Goal: Task Accomplishment & Management: Manage account settings

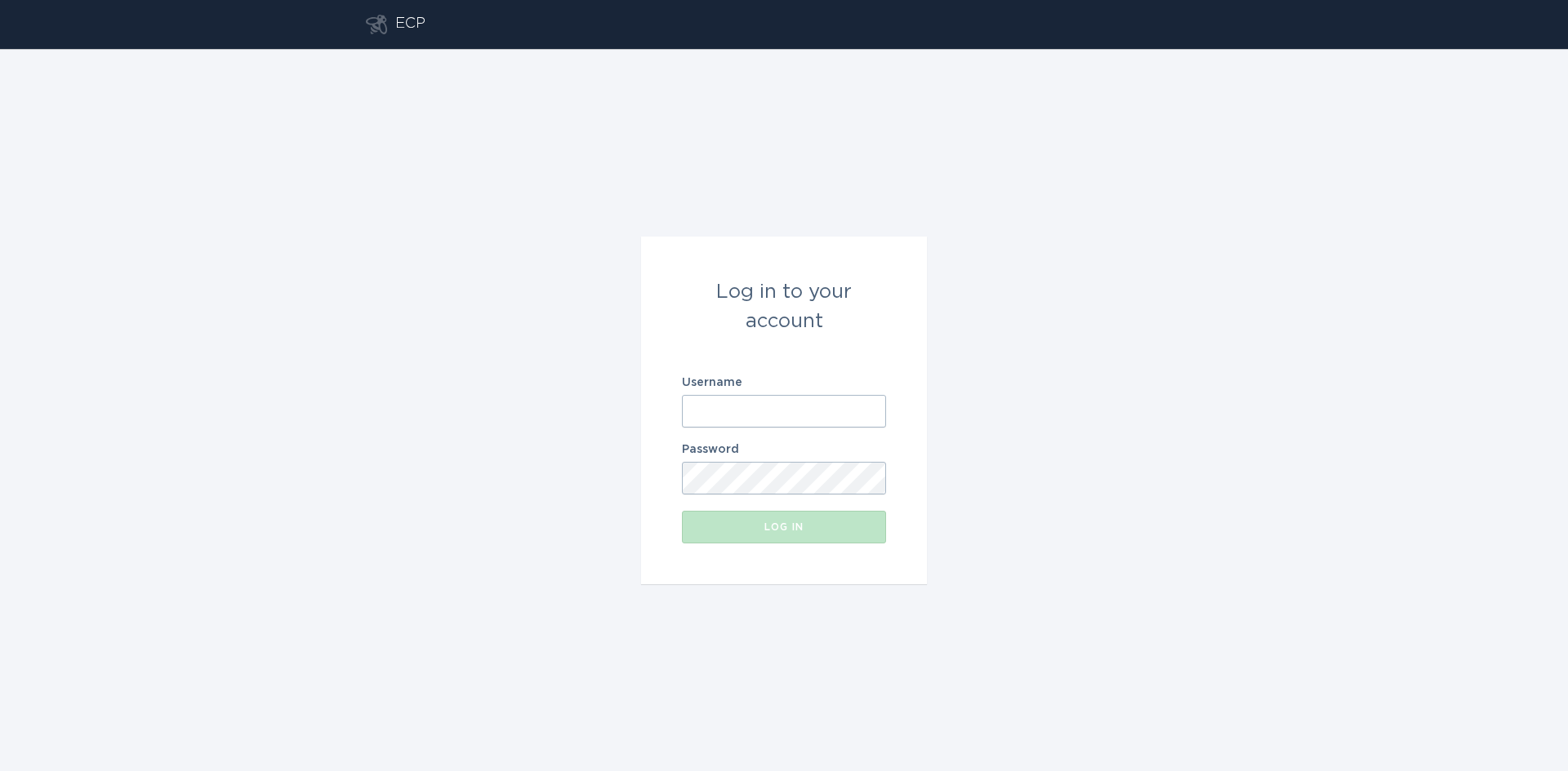
click at [743, 407] on input "Username" at bounding box center [783, 410] width 204 height 32
type input "[EMAIL_ADDRESS][DOMAIN_NAME]"
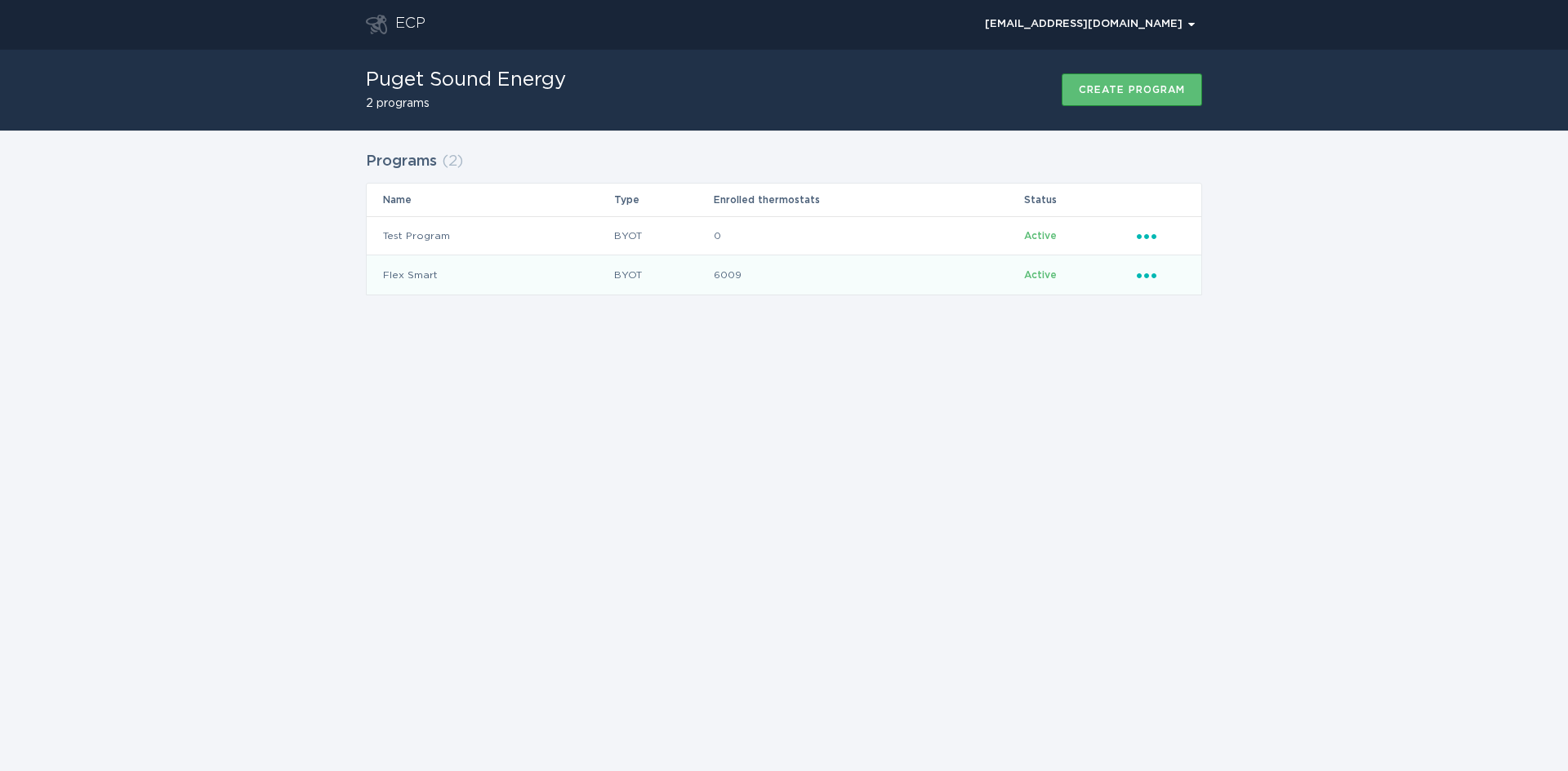
click at [1146, 276] on icon "Popover menu" at bounding box center [1146, 276] width 19 height 5
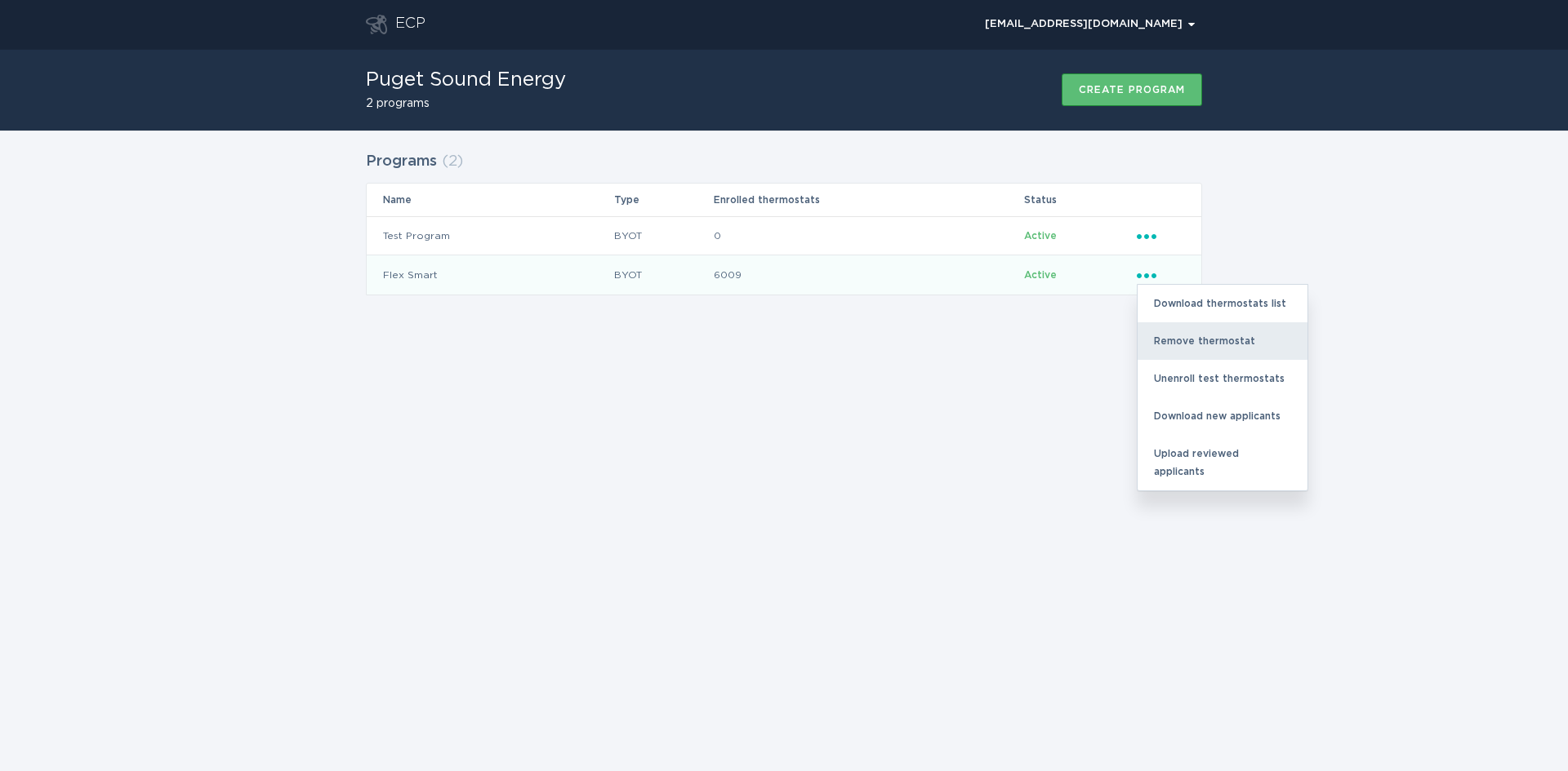
click at [1178, 340] on div "Remove thermostat" at bounding box center [1222, 341] width 170 height 38
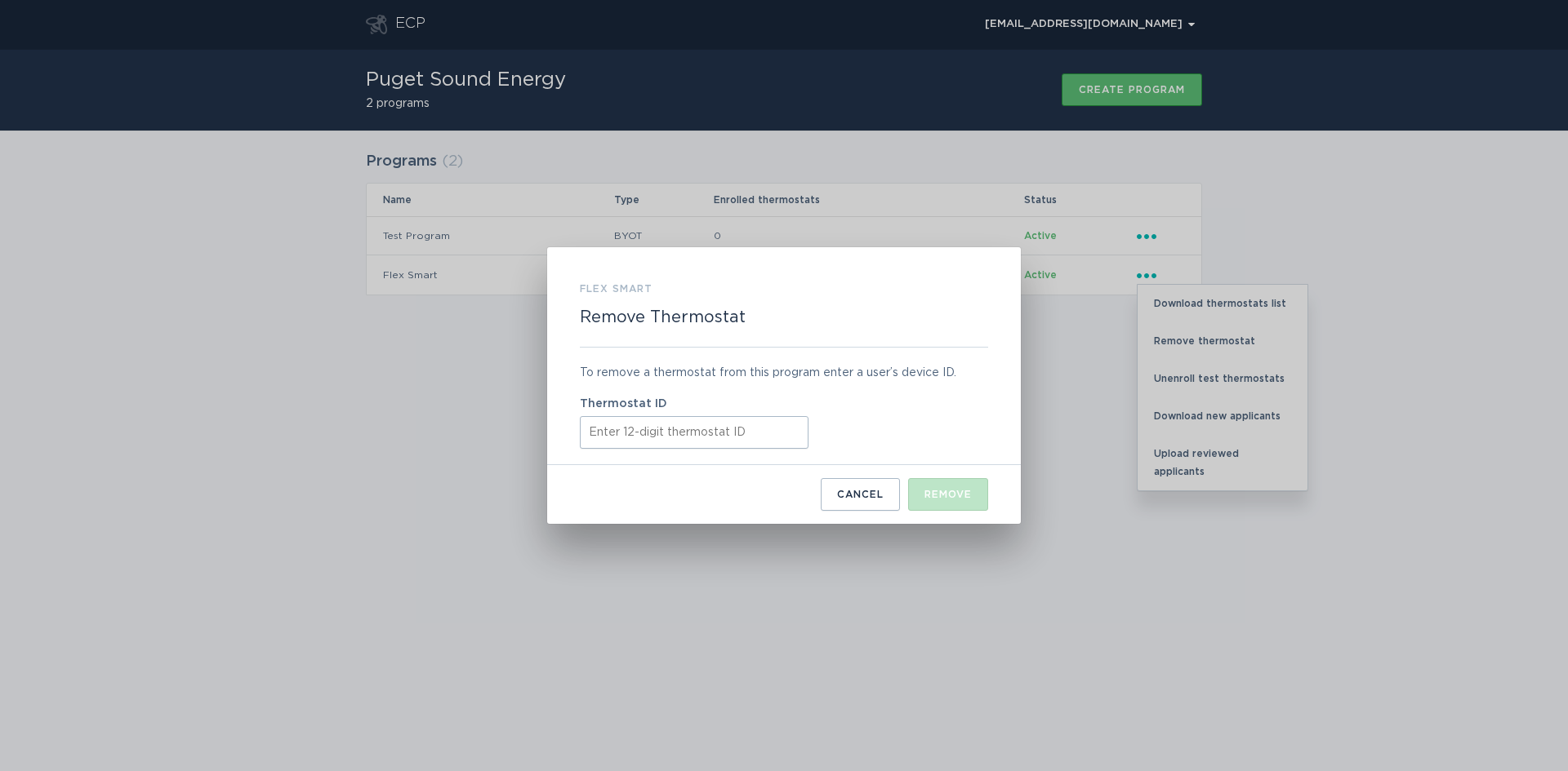
click at [626, 431] on input "Thermostat ID" at bounding box center [694, 432] width 229 height 32
paste input "532522182493"
type input "532522182493"
click at [947, 491] on div "Remove" at bounding box center [947, 494] width 47 height 10
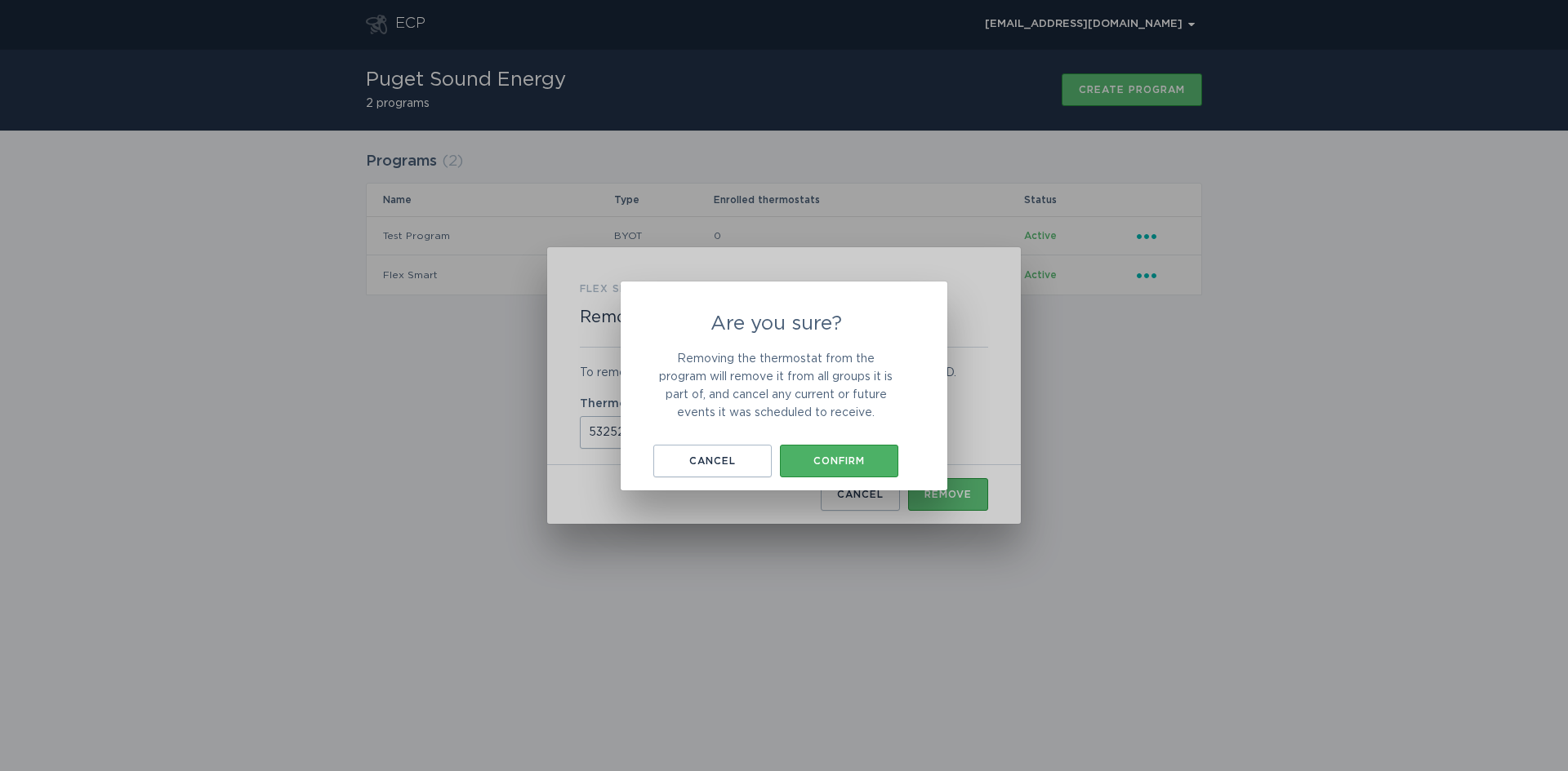
click at [847, 457] on div "Confirm" at bounding box center [838, 461] width 102 height 10
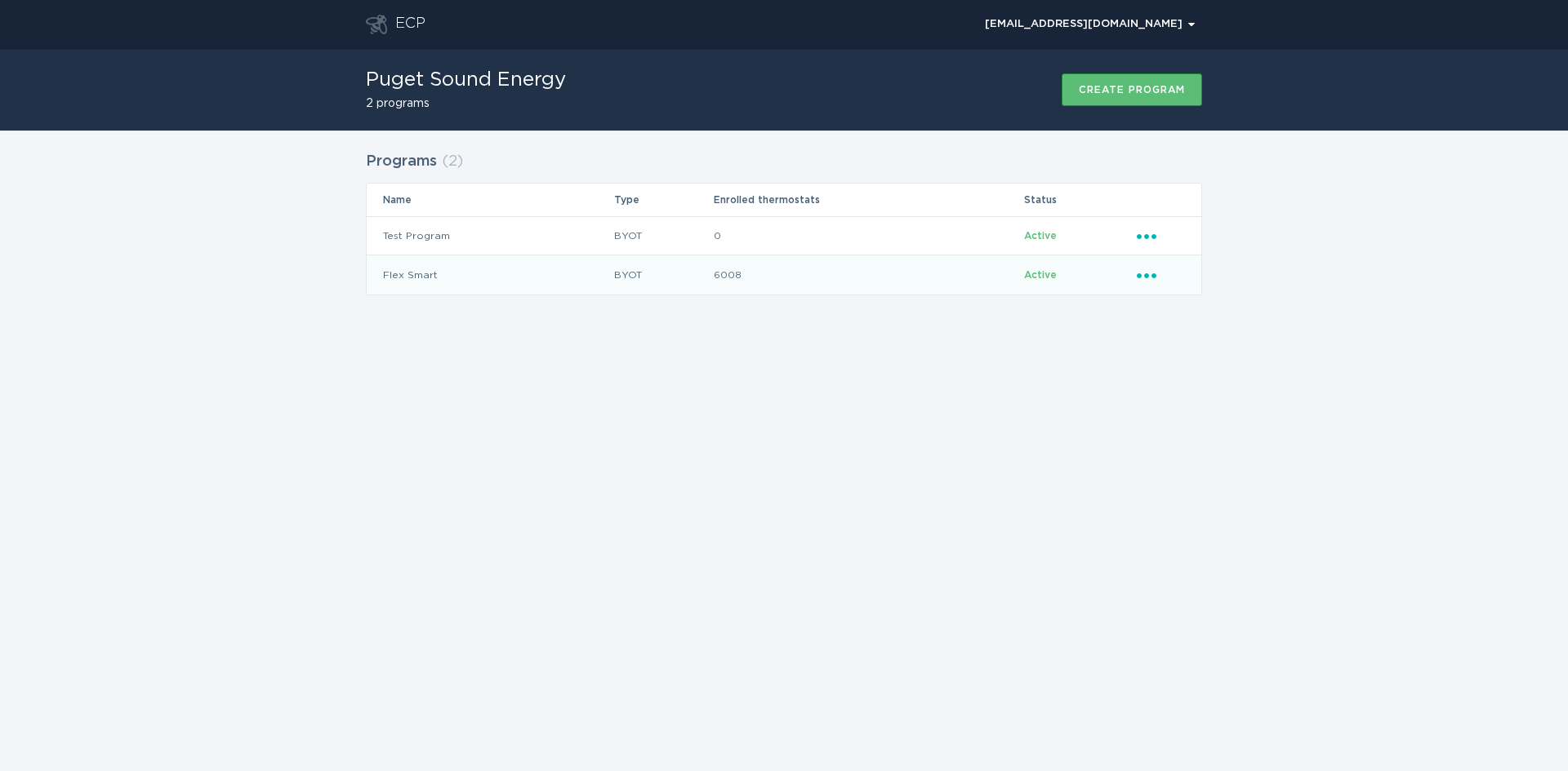
click at [1149, 284] on td "Ellipsis" at bounding box center [1168, 275] width 65 height 39
click at [1135, 268] on td "Ellipsis" at bounding box center [1168, 275] width 65 height 39
click at [1155, 272] on icon "Ellipsis" at bounding box center [1147, 273] width 23 height 14
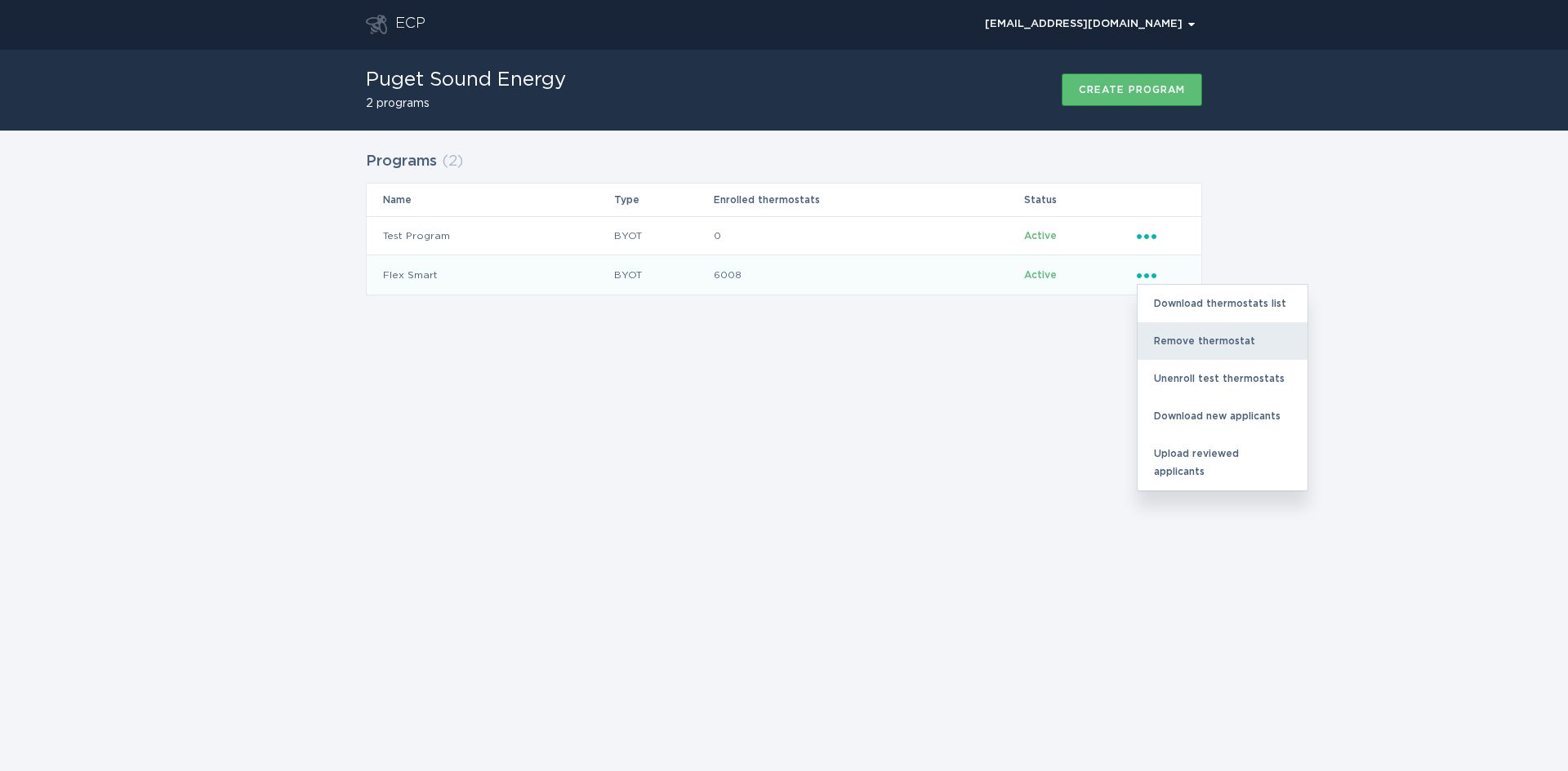
click at [1206, 347] on div "Remove thermostat" at bounding box center [1222, 341] width 170 height 38
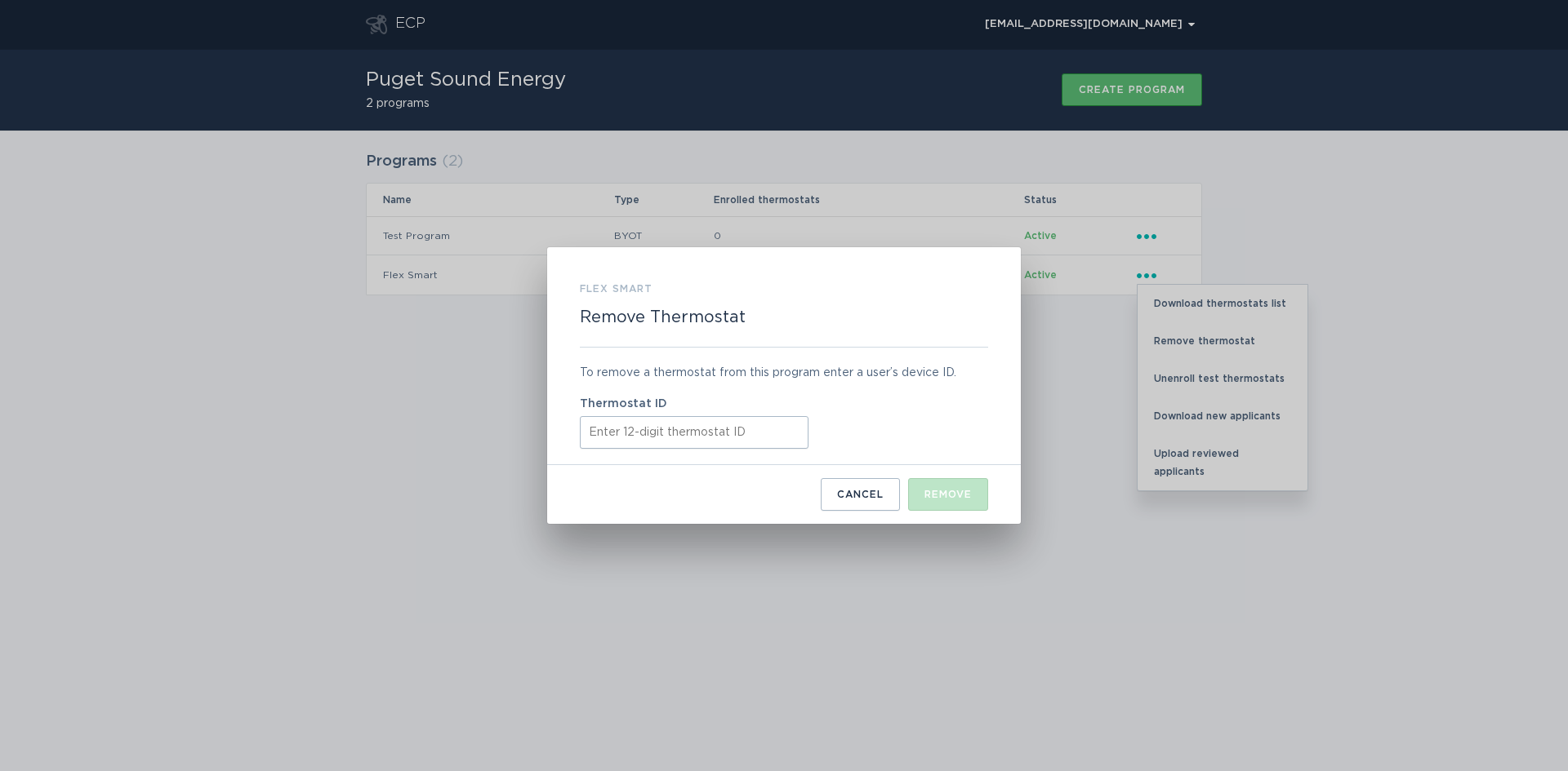
click at [615, 431] on input "Thermostat ID" at bounding box center [694, 432] width 229 height 32
type input "445279079261"
click at [937, 492] on div "Remove" at bounding box center [947, 494] width 47 height 10
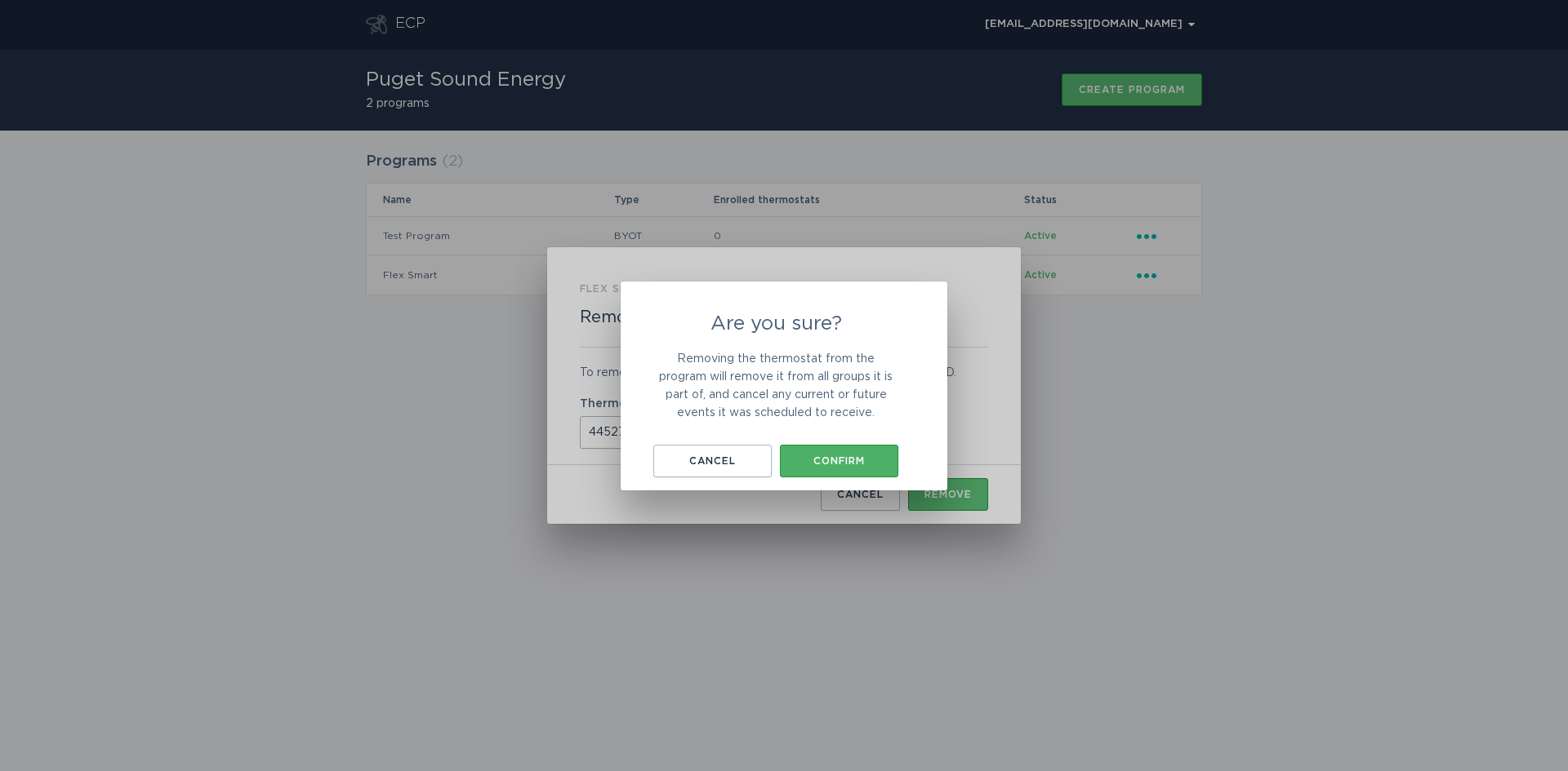
click at [832, 453] on button "Confirm" at bounding box center [838, 460] width 118 height 32
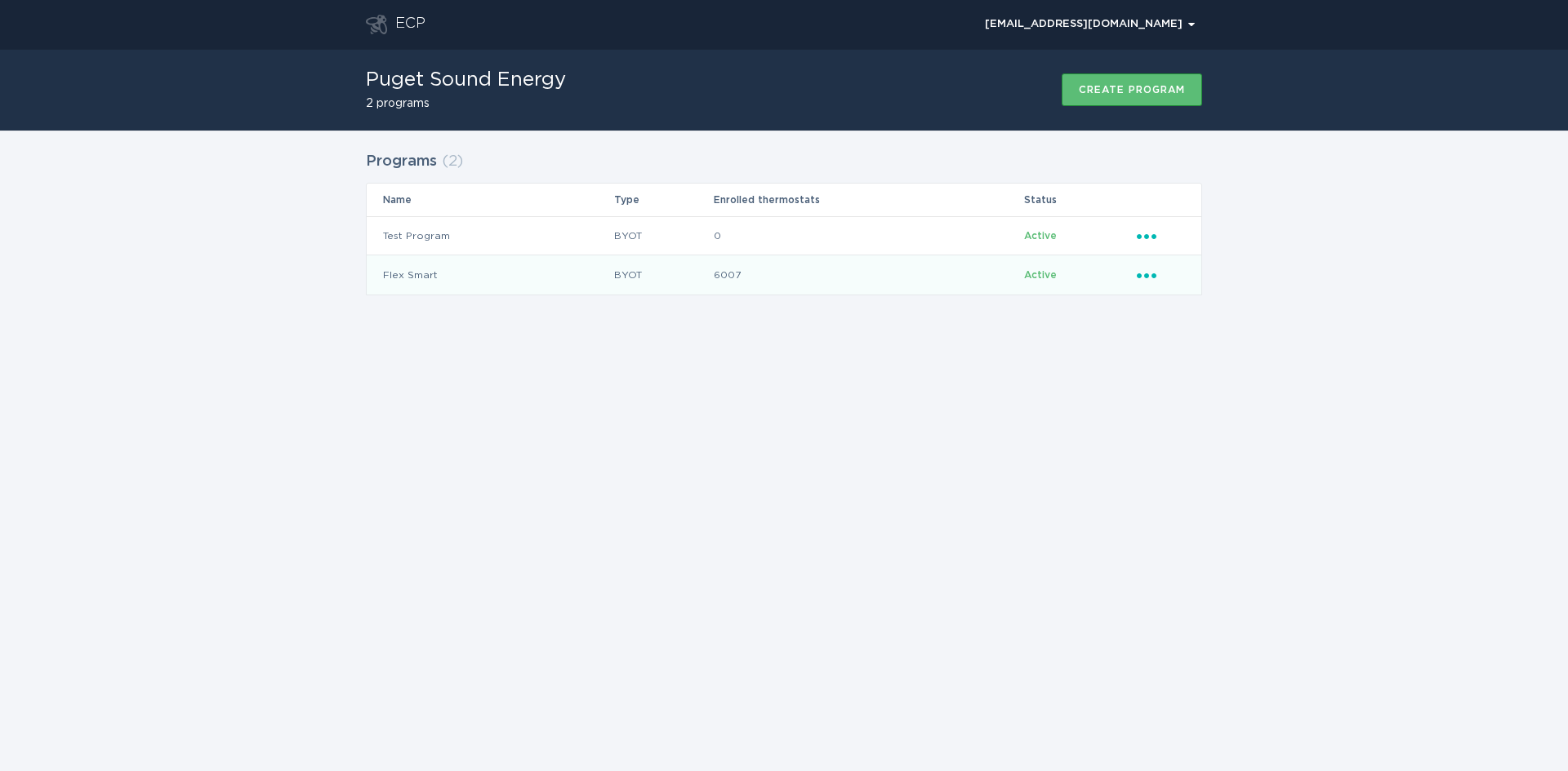
click at [1148, 267] on icon "Ellipsis" at bounding box center [1147, 273] width 23 height 14
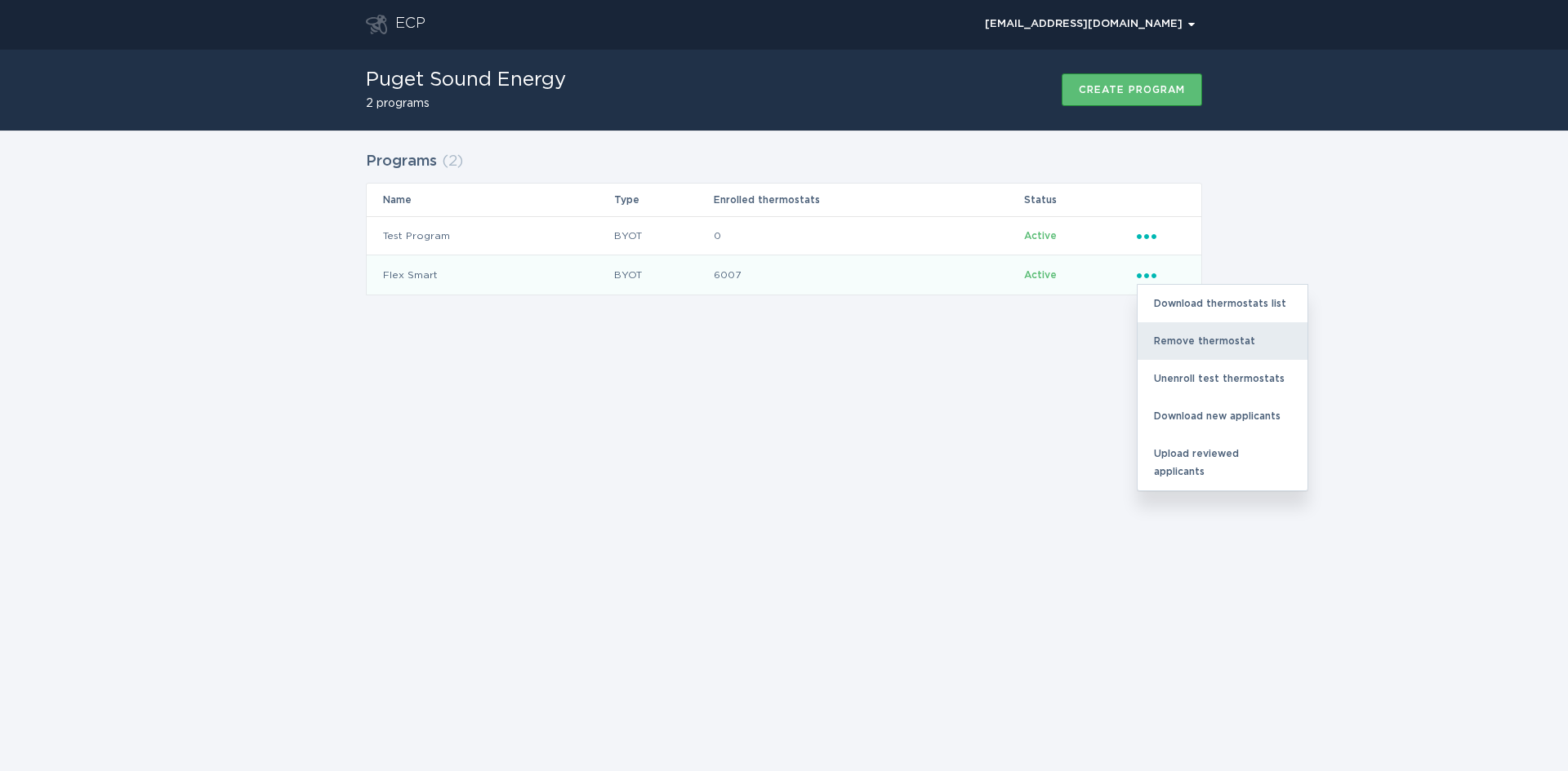
click at [1189, 336] on div "Remove thermostat" at bounding box center [1222, 341] width 170 height 38
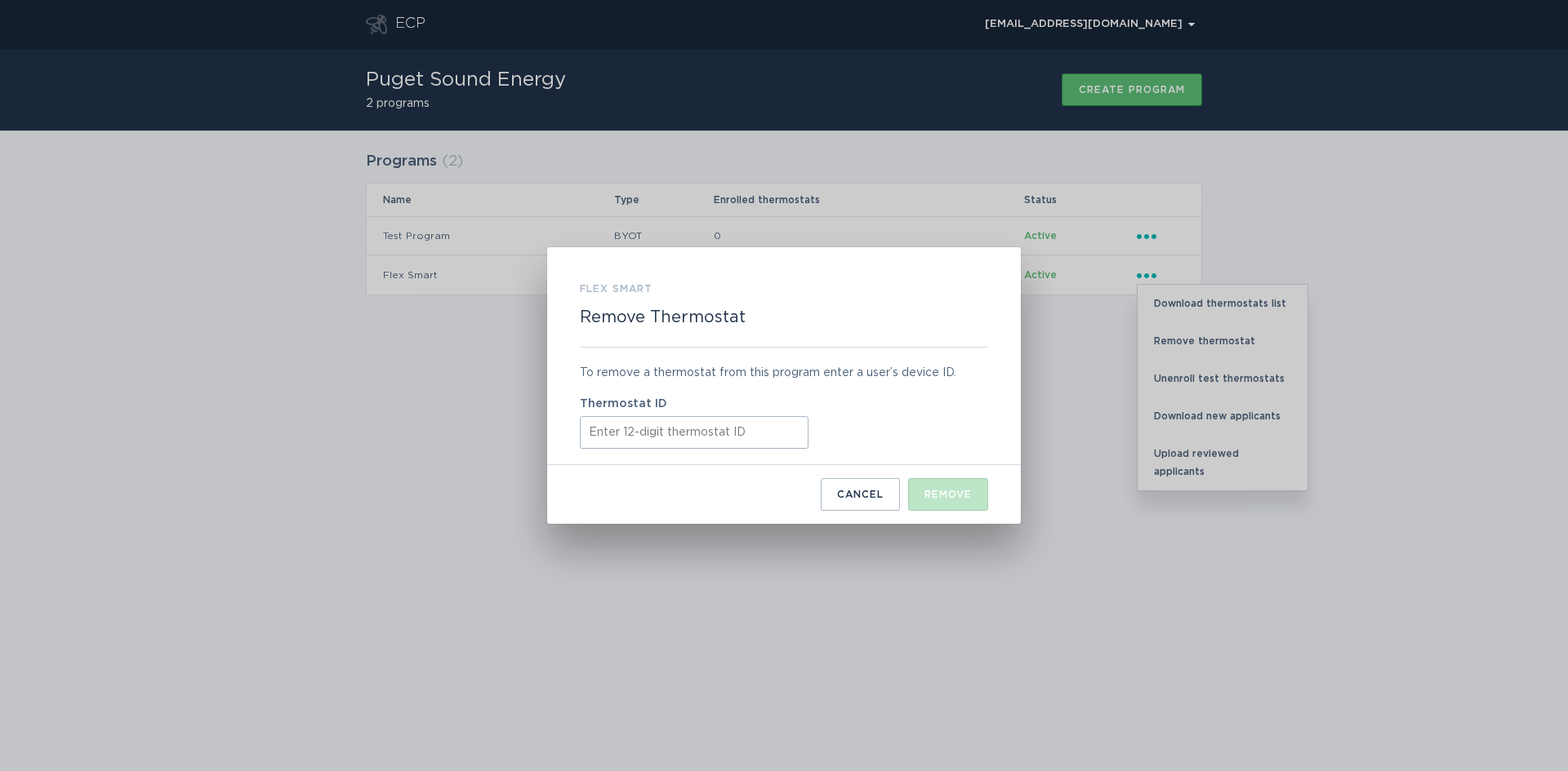
click at [604, 438] on input "Thermostat ID" at bounding box center [694, 432] width 229 height 32
paste input "421853784491"
type input "421853784491"
click at [956, 495] on div "Remove" at bounding box center [947, 494] width 47 height 10
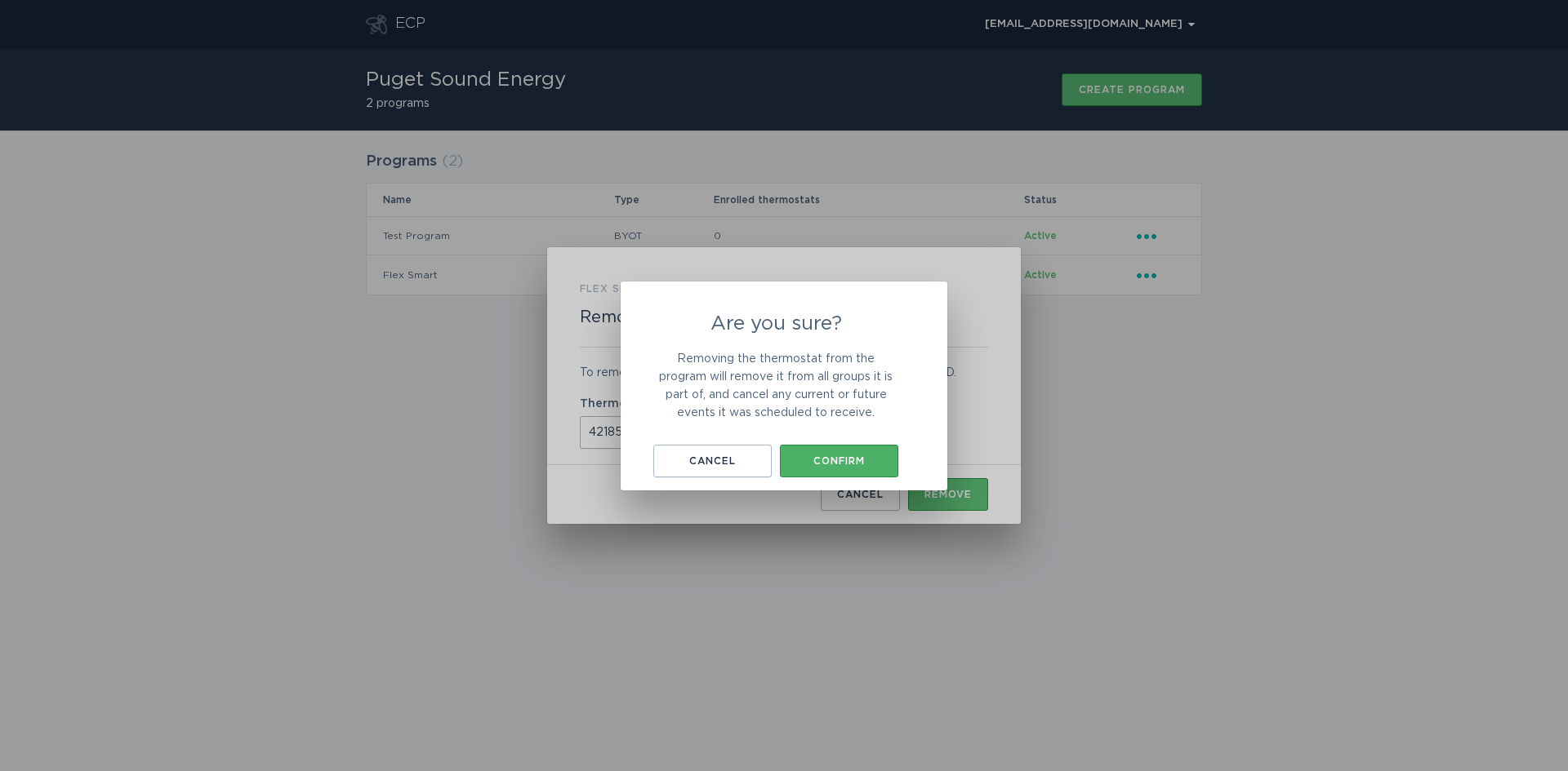
click at [873, 445] on button "Confirm" at bounding box center [838, 460] width 118 height 32
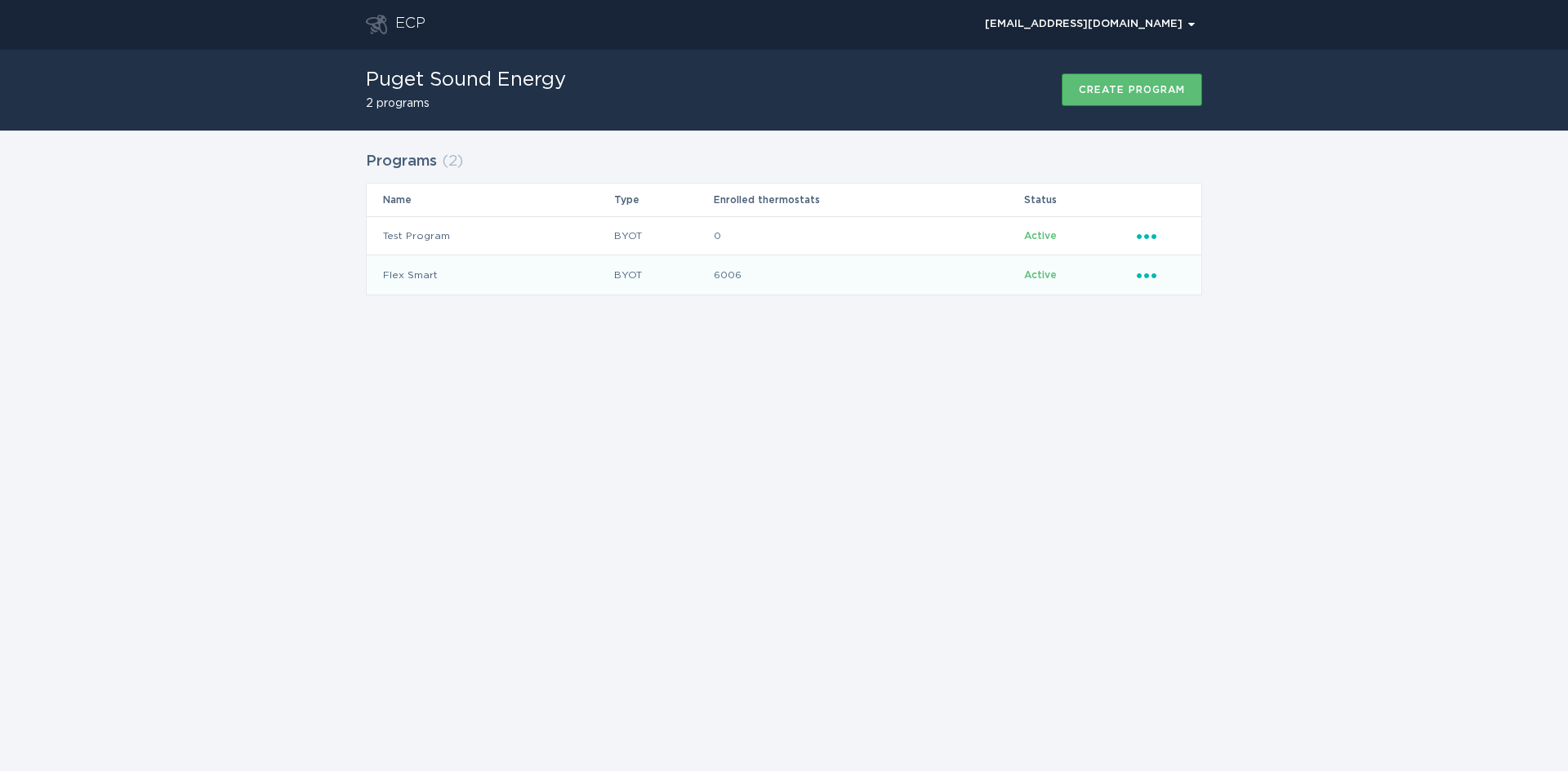
click at [1145, 270] on icon "Ellipsis" at bounding box center [1147, 273] width 23 height 14
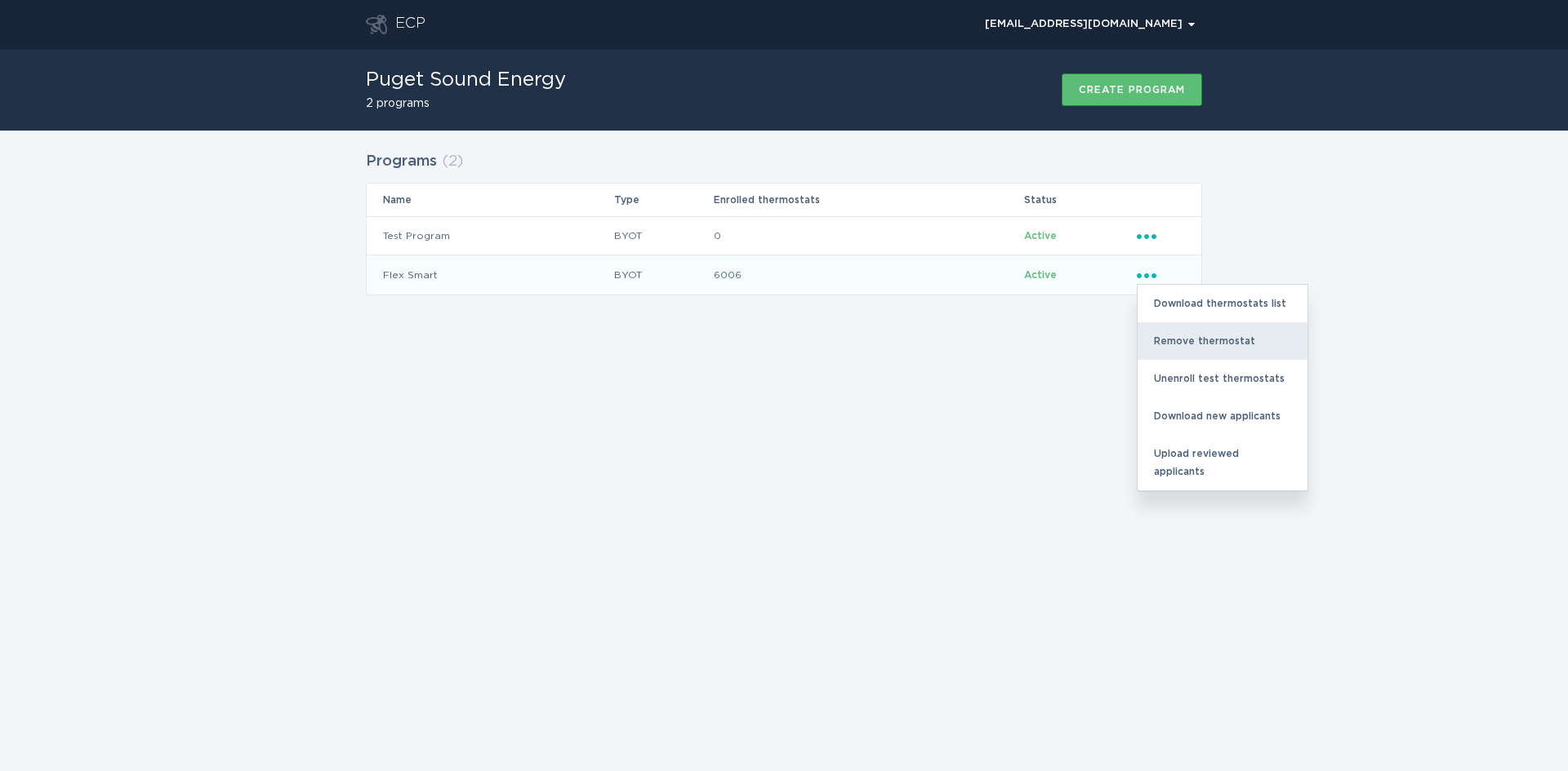
click at [1189, 341] on div "Remove thermostat" at bounding box center [1222, 341] width 170 height 38
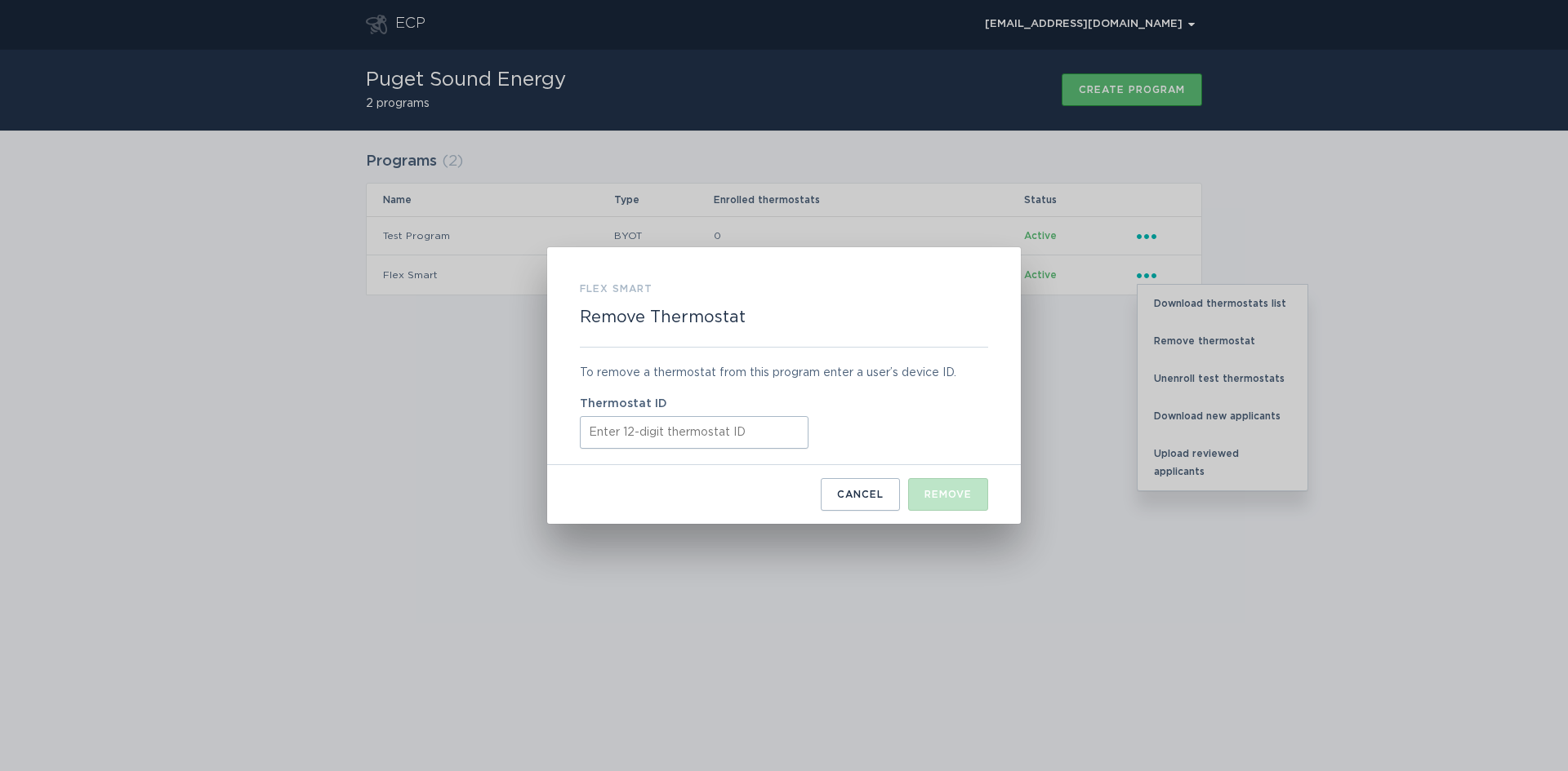
click at [636, 428] on input "Thermostat ID" at bounding box center [694, 432] width 229 height 32
paste input "521709225120"
type input "521709225120"
click at [946, 503] on button "Remove" at bounding box center [947, 494] width 80 height 32
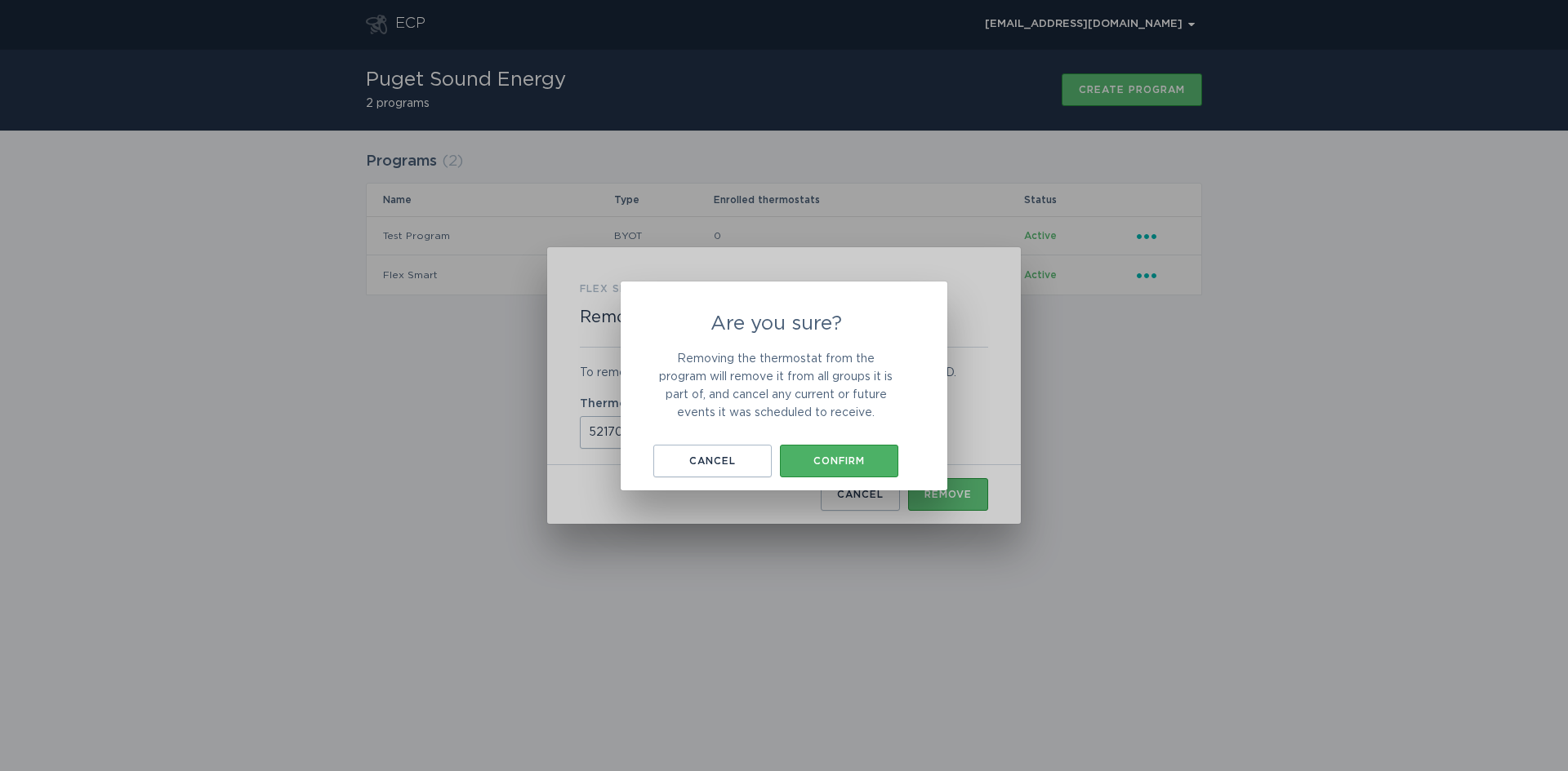
click at [861, 466] on div "Confirm" at bounding box center [838, 461] width 102 height 10
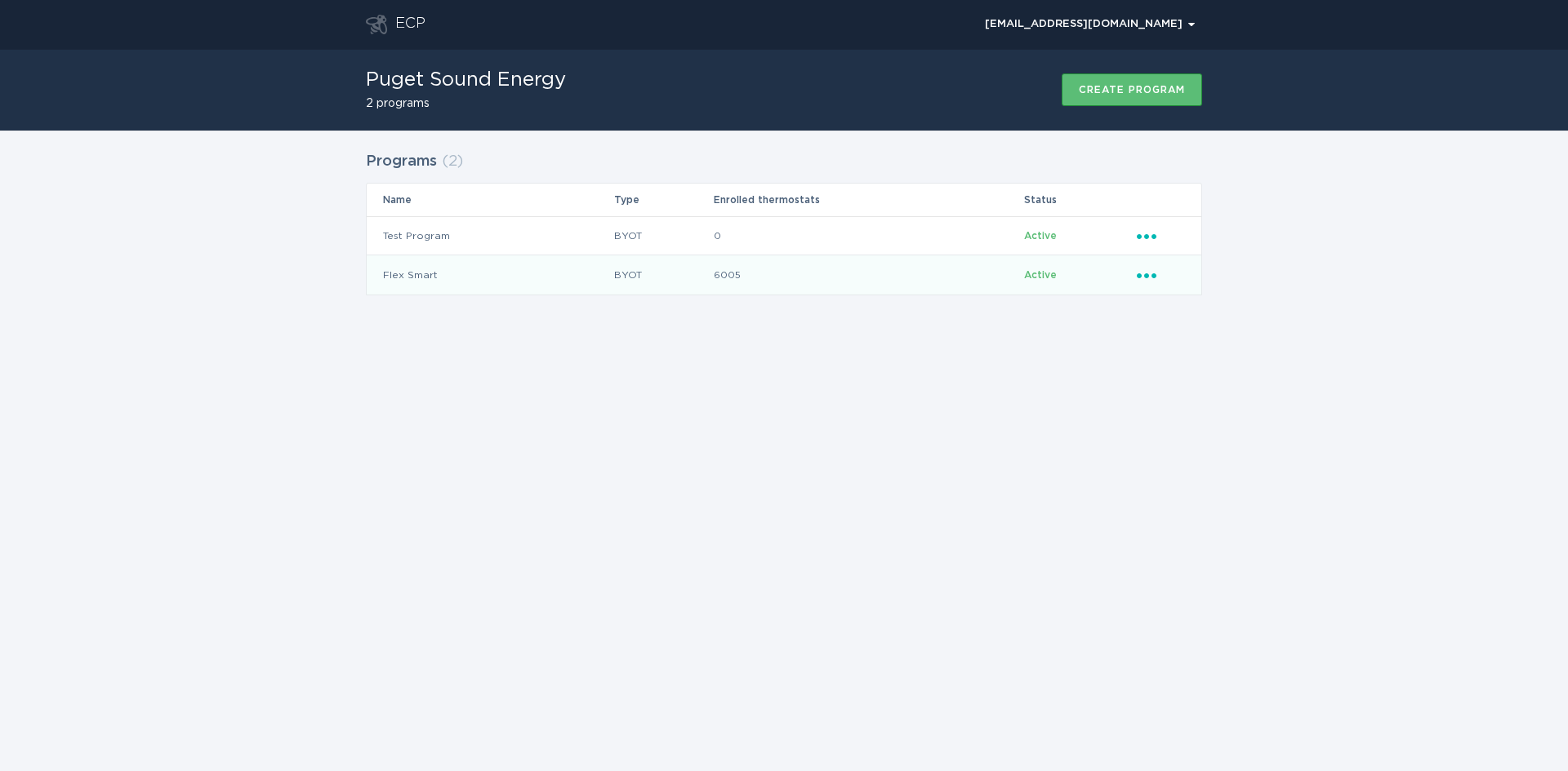
click at [1147, 278] on icon "Popover menu" at bounding box center [1146, 276] width 19 height 5
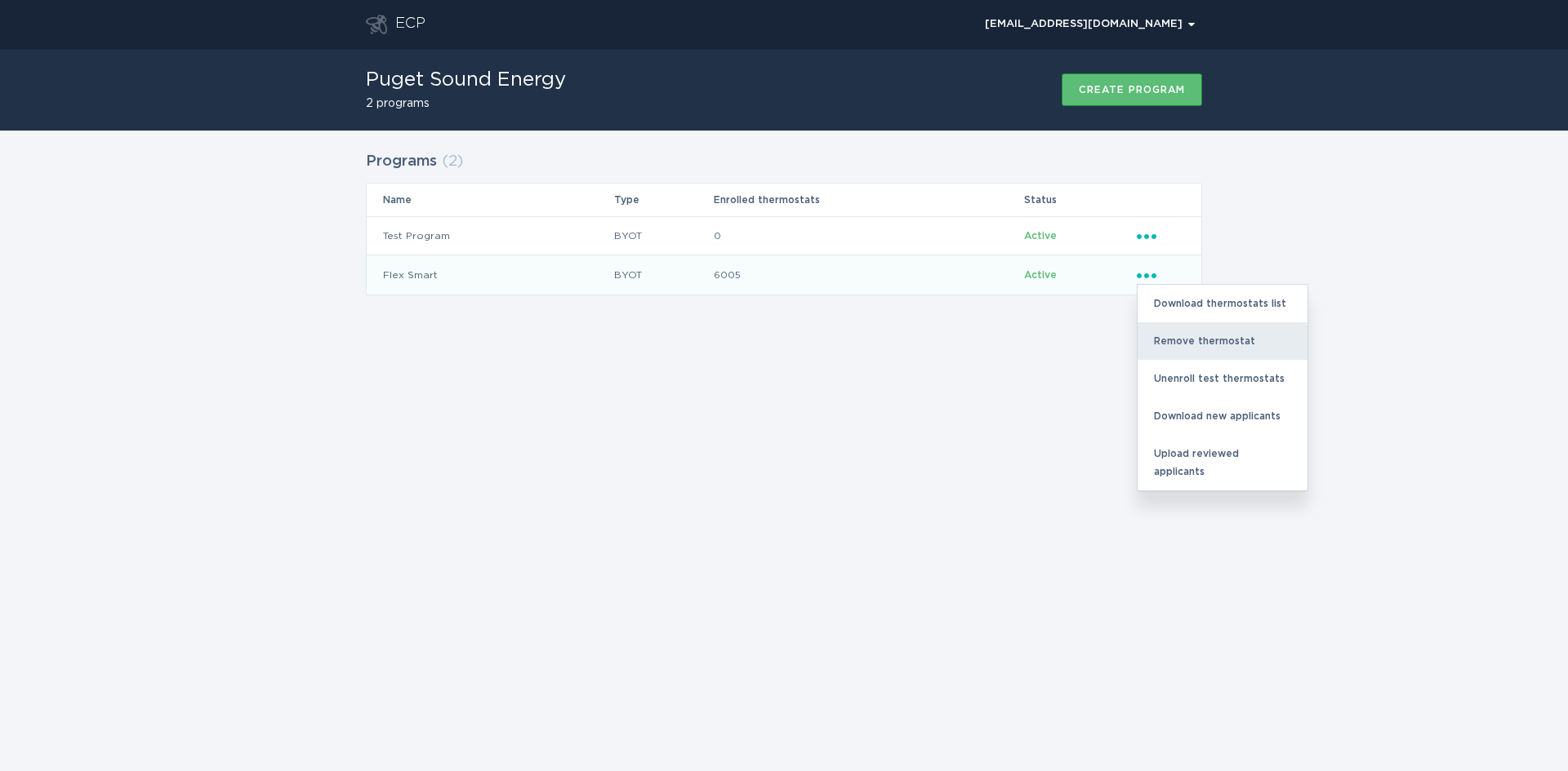
click at [1182, 338] on div "Remove thermostat" at bounding box center [1222, 341] width 170 height 38
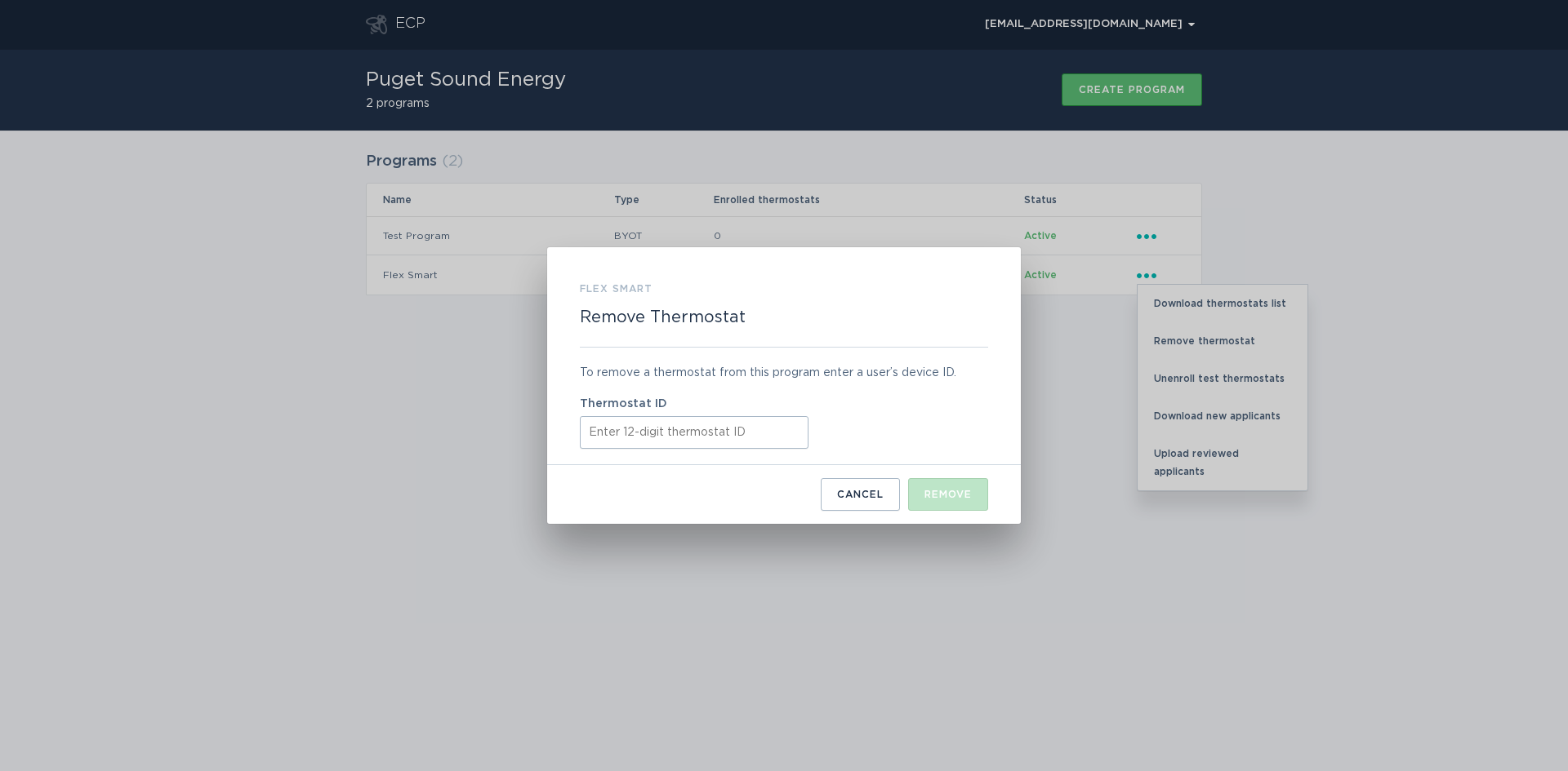
click at [617, 432] on input "Thermostat ID" at bounding box center [694, 432] width 229 height 32
paste input "531619219621"
type input "531619219621"
click at [964, 501] on button "Remove" at bounding box center [947, 494] width 80 height 32
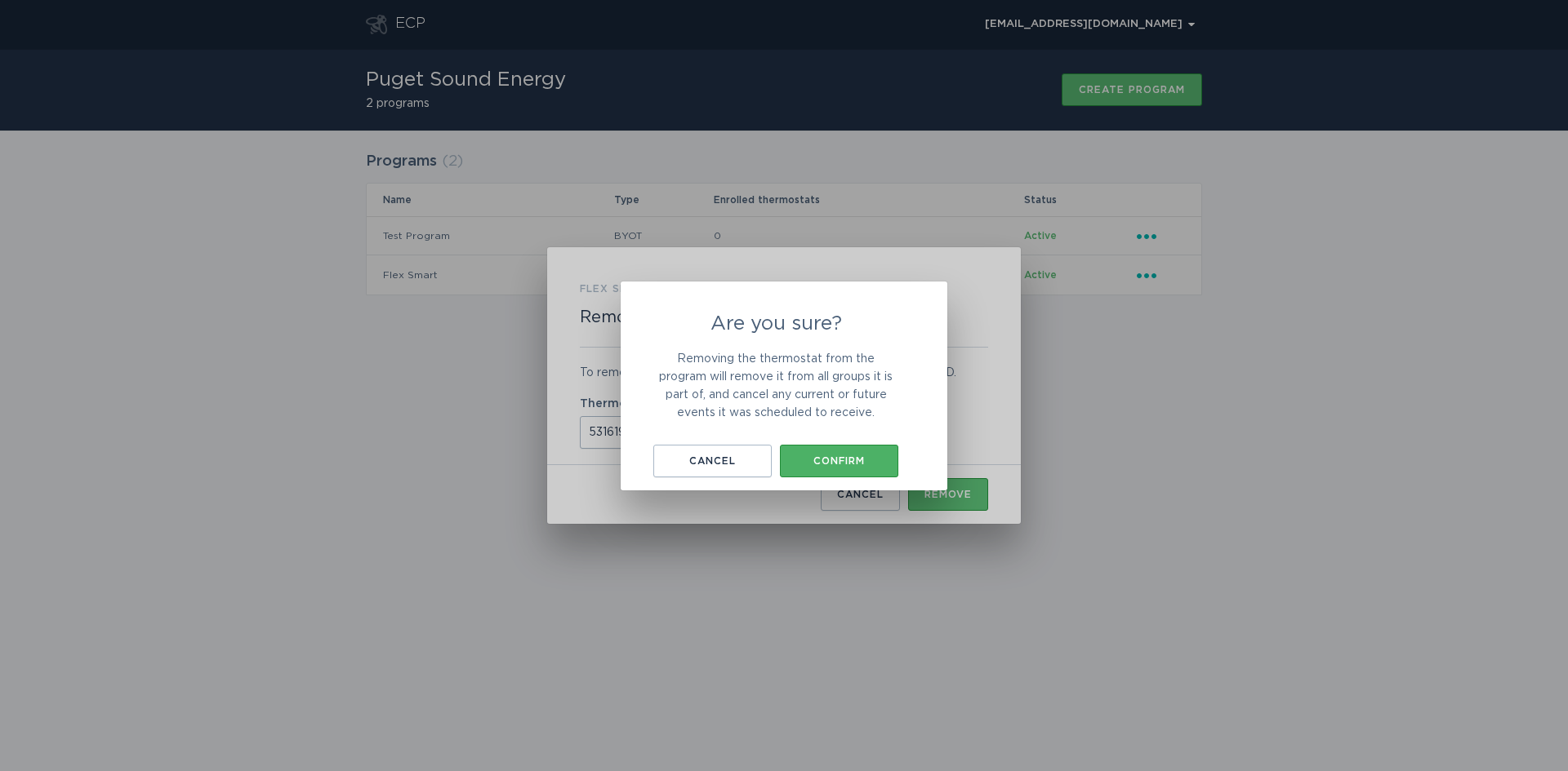
click at [843, 467] on button "Confirm" at bounding box center [838, 460] width 118 height 32
